Goal: Task Accomplishment & Management: Manage account settings

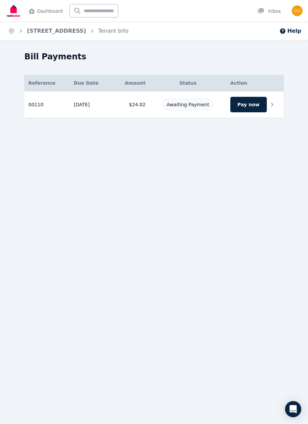
click at [271, 104] on icon at bounding box center [272, 105] width 8 height 8
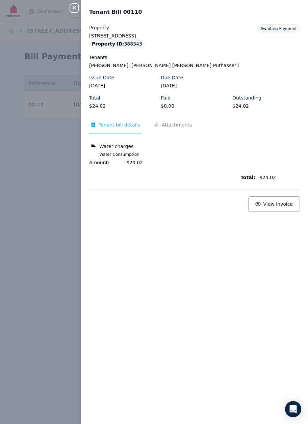
click at [278, 200] on button "View invoice" at bounding box center [274, 204] width 52 height 16
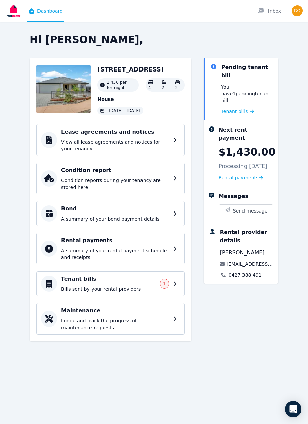
click at [235, 108] on span "Tenant bills" at bounding box center [234, 111] width 27 height 7
click at [164, 281] on span "1" at bounding box center [164, 283] width 3 height 5
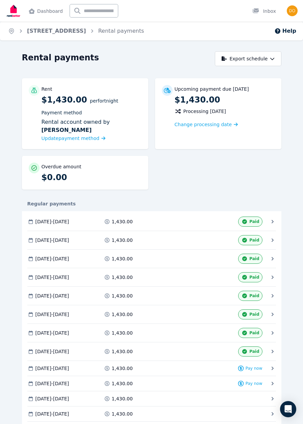
click at [8, 4] on img at bounding box center [13, 10] width 16 height 17
click at [87, 139] on span "Update payment method" at bounding box center [70, 138] width 58 height 5
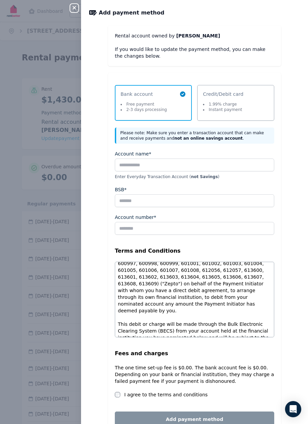
click at [73, 10] on icon "button" at bounding box center [74, 7] width 8 height 5
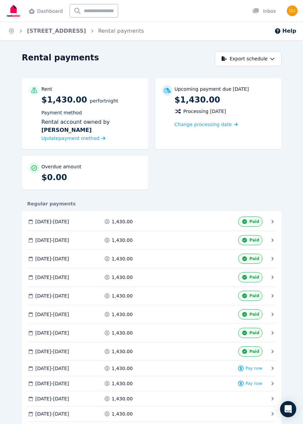
click at [203, 124] on span "Change processing date" at bounding box center [202, 124] width 57 height 7
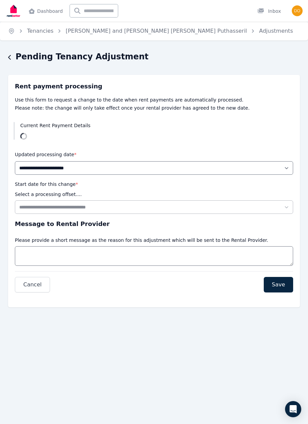
click at [10, 58] on icon "button" at bounding box center [9, 57] width 3 height 5
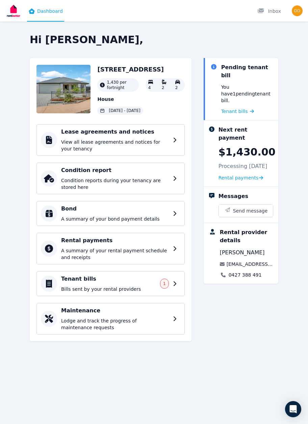
click at [243, 174] on span "Rental payments" at bounding box center [238, 177] width 40 height 7
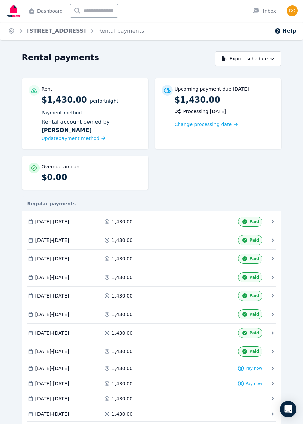
click at [270, 60] on icon "button" at bounding box center [271, 58] width 5 height 5
click at [255, 75] on div "PDF" at bounding box center [248, 76] width 57 height 7
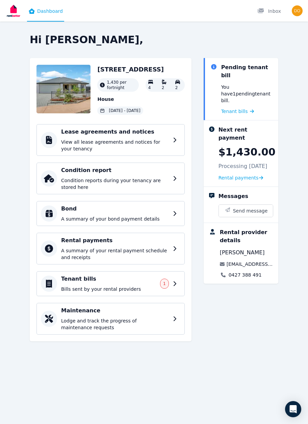
click at [10, 2] on img at bounding box center [13, 10] width 16 height 17
